Goal: Task Accomplishment & Management: Manage account settings

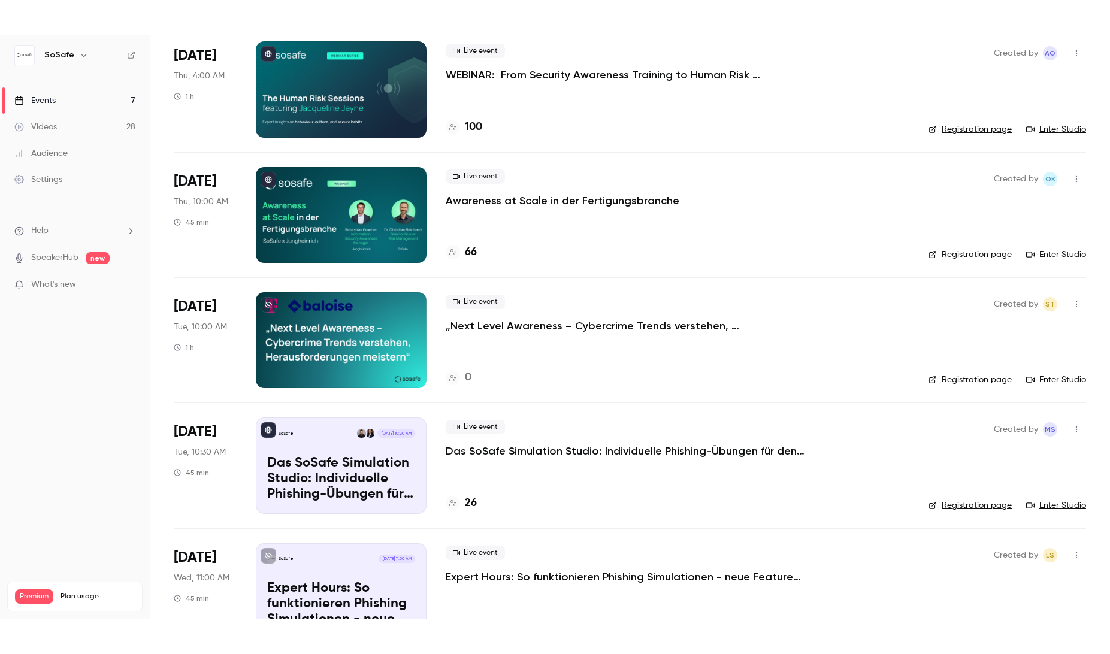
scroll to position [261, 0]
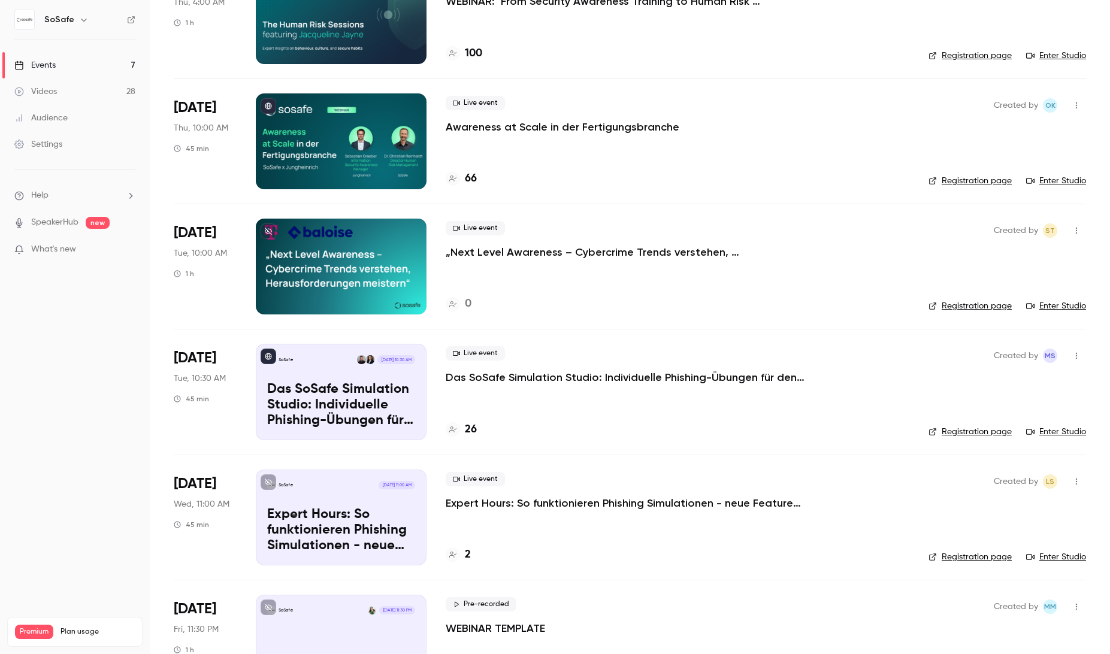
click at [569, 378] on p "Das SoSafe Simulation Studio: Individuelle Phishing-Übungen für den öffentliche…" at bounding box center [626, 377] width 360 height 14
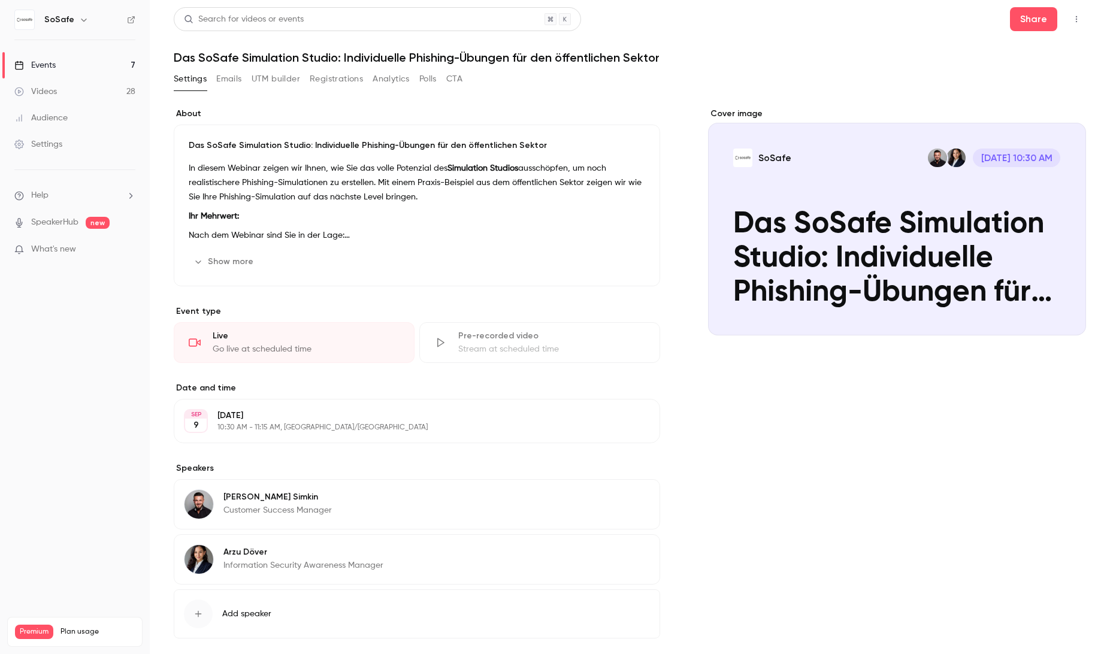
click at [249, 255] on button "Show more" at bounding box center [225, 261] width 72 height 19
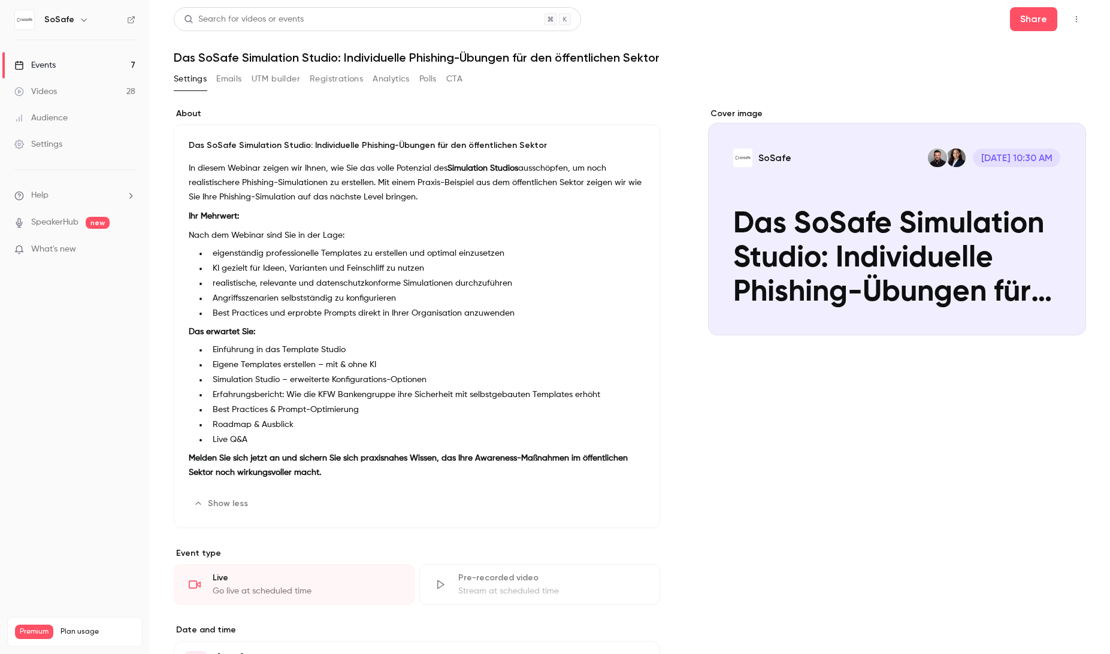
click at [355, 79] on button "Registrations" at bounding box center [336, 79] width 53 height 19
